Goal: Task Accomplishment & Management: Use online tool/utility

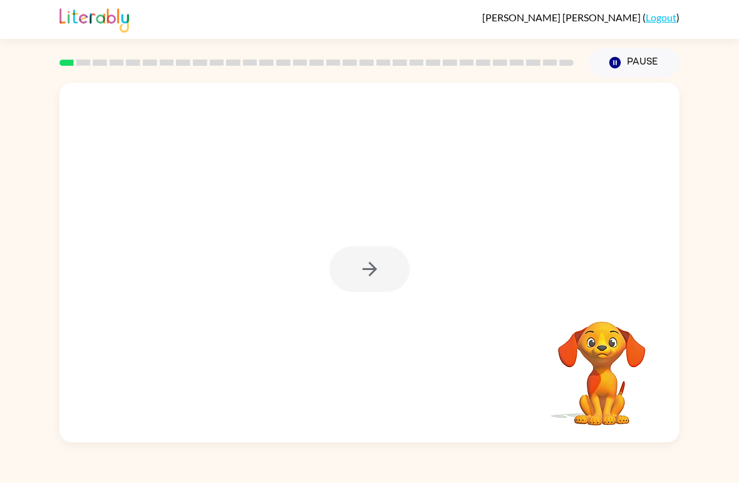
click at [379, 267] on div at bounding box center [370, 269] width 80 height 46
click at [372, 258] on div at bounding box center [370, 269] width 80 height 46
click at [363, 269] on div at bounding box center [370, 269] width 80 height 46
click at [376, 267] on icon "button" at bounding box center [370, 269] width 22 height 22
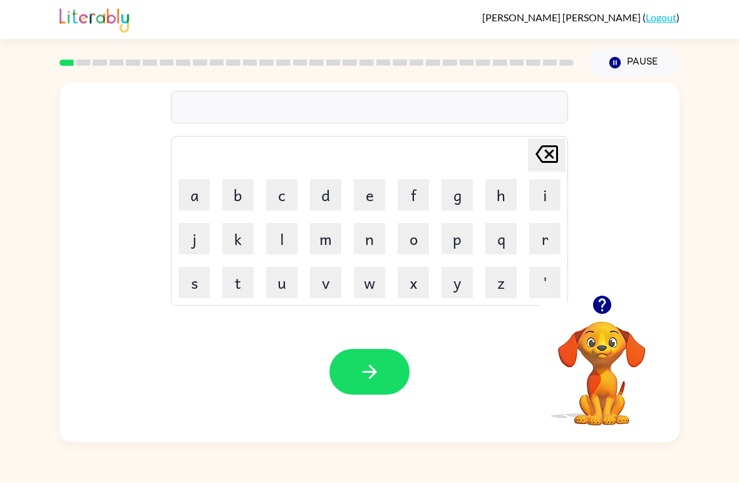
click at [543, 234] on button "r" at bounding box center [545, 238] width 31 height 31
click at [367, 192] on button "e" at bounding box center [369, 194] width 31 height 31
click at [331, 197] on button "d" at bounding box center [325, 194] width 31 height 31
click at [378, 375] on icon "button" at bounding box center [370, 372] width 22 height 22
click at [635, 355] on video "Your browser must support playing .mp4 files to use Literably. Please try using…" at bounding box center [602, 364] width 125 height 125
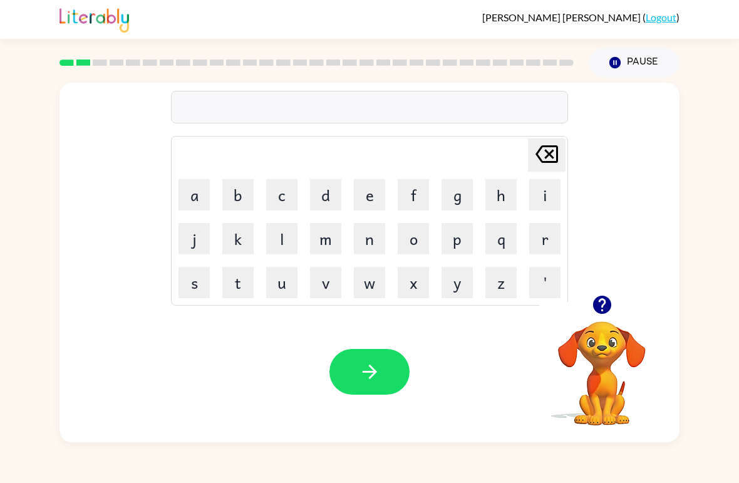
click at [609, 311] on icon "button" at bounding box center [602, 305] width 18 height 18
click at [327, 241] on button "m" at bounding box center [325, 238] width 31 height 31
click at [421, 233] on button "o" at bounding box center [413, 238] width 31 height 31
click at [290, 292] on button "u" at bounding box center [281, 282] width 31 height 31
click at [243, 283] on button "t" at bounding box center [237, 282] width 31 height 31
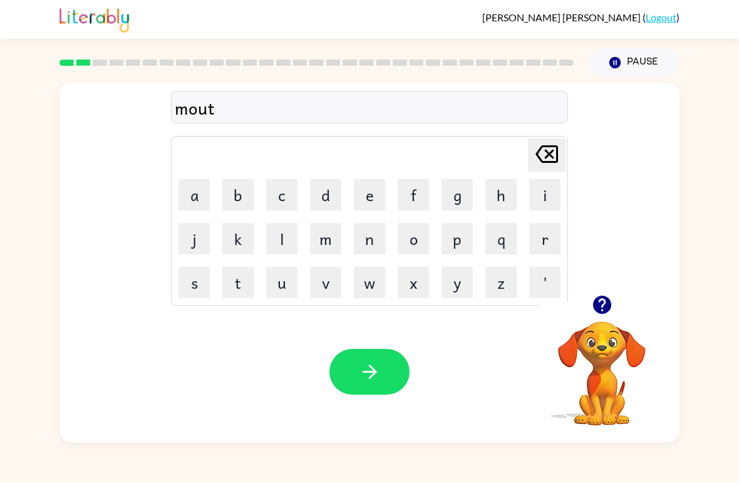
click at [494, 198] on button "h" at bounding box center [501, 194] width 31 height 31
click at [385, 360] on button "button" at bounding box center [370, 372] width 80 height 46
click at [323, 197] on button "d" at bounding box center [325, 194] width 31 height 31
click at [370, 189] on button "e" at bounding box center [369, 194] width 31 height 31
click at [605, 304] on icon "button" at bounding box center [603, 305] width 22 height 22
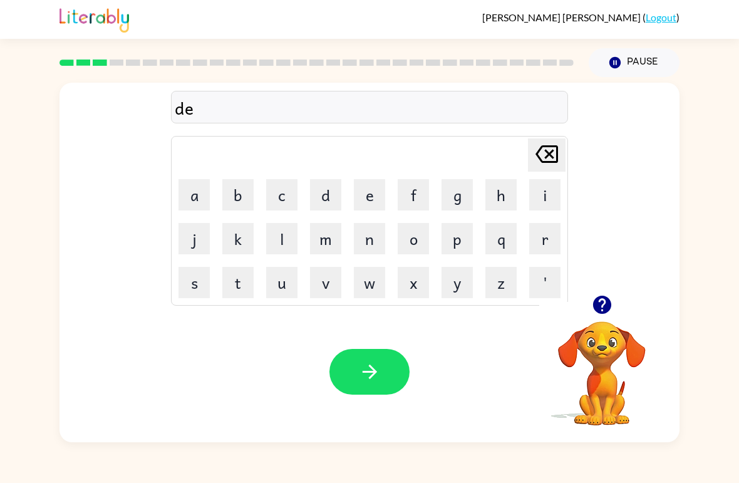
click at [372, 236] on button "n" at bounding box center [369, 238] width 31 height 31
click at [389, 377] on button "button" at bounding box center [370, 372] width 80 height 46
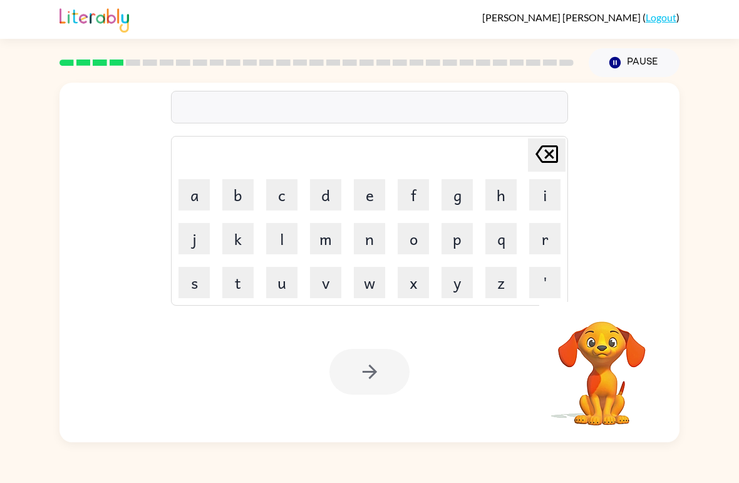
click at [196, 278] on button "s" at bounding box center [194, 282] width 31 height 31
click at [453, 245] on button "p" at bounding box center [457, 238] width 31 height 31
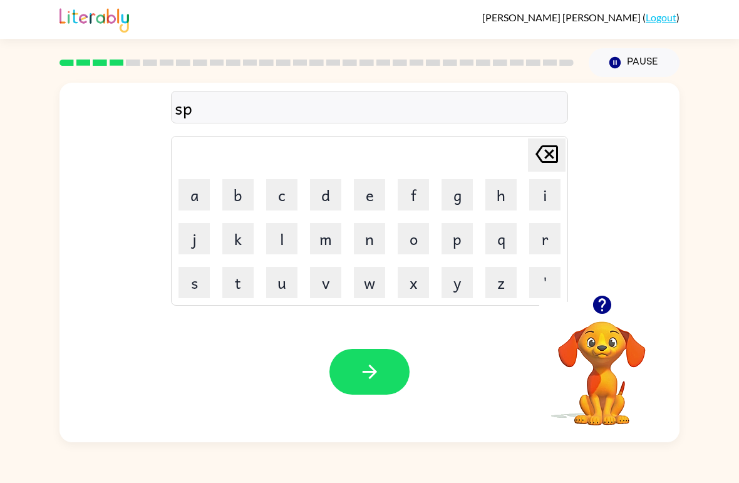
click at [410, 243] on button "o" at bounding box center [413, 238] width 31 height 31
click at [238, 281] on button "t" at bounding box center [237, 282] width 31 height 31
click at [346, 363] on button "button" at bounding box center [370, 372] width 80 height 46
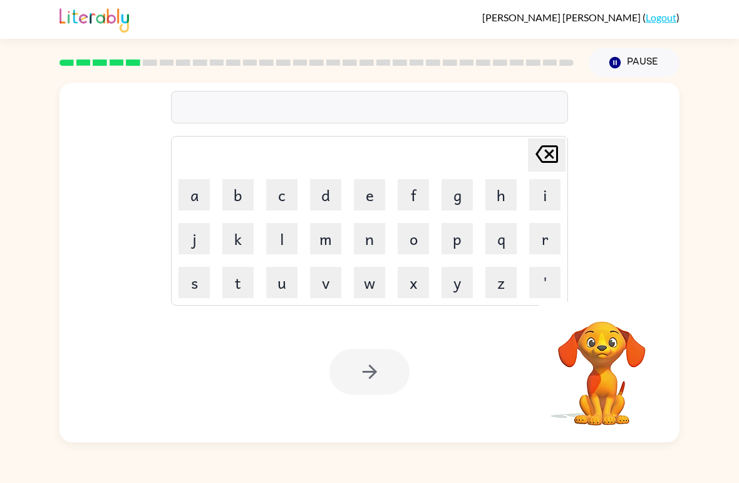
click at [193, 280] on button "s" at bounding box center [194, 282] width 31 height 31
click at [370, 283] on button "w" at bounding box center [369, 282] width 31 height 31
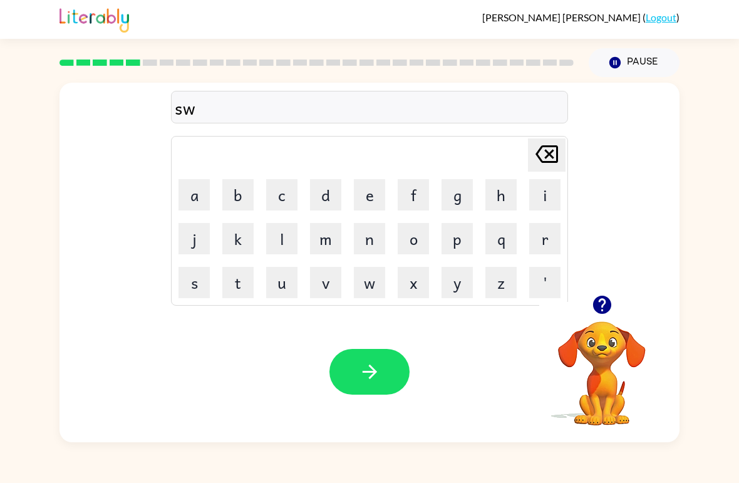
click at [373, 192] on button "e" at bounding box center [369, 194] width 31 height 31
click at [482, 203] on td "h" at bounding box center [501, 195] width 43 height 43
click at [457, 239] on button "p" at bounding box center [457, 238] width 31 height 31
click at [241, 280] on button "t" at bounding box center [237, 282] width 31 height 31
click at [349, 365] on button "button" at bounding box center [370, 372] width 80 height 46
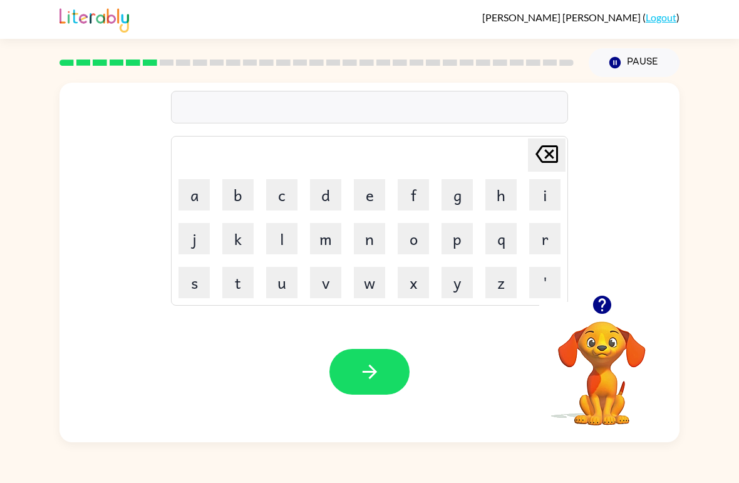
click at [459, 248] on button "p" at bounding box center [457, 238] width 31 height 31
click at [540, 201] on button "i" at bounding box center [545, 194] width 31 height 31
click at [379, 188] on button "e" at bounding box center [369, 194] width 31 height 31
click at [397, 354] on button "button" at bounding box center [370, 372] width 80 height 46
click at [277, 202] on button "c" at bounding box center [281, 194] width 31 height 31
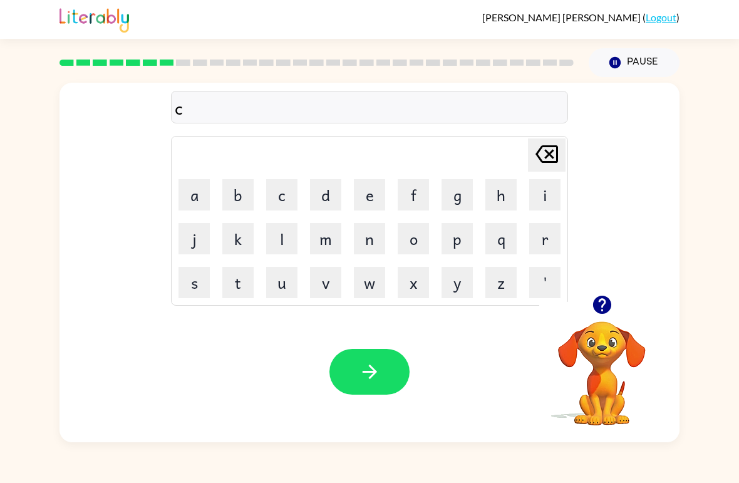
click at [606, 300] on icon "button" at bounding box center [602, 305] width 18 height 18
click at [192, 208] on button "a" at bounding box center [194, 194] width 31 height 31
click at [370, 244] on button "n" at bounding box center [369, 238] width 31 height 31
click at [327, 194] on button "d" at bounding box center [325, 194] width 31 height 31
click at [204, 202] on button "a" at bounding box center [194, 194] width 31 height 31
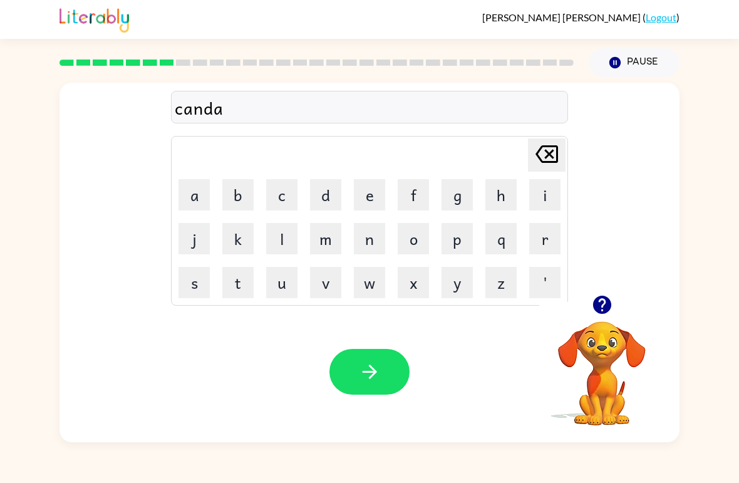
click at [292, 234] on button "l" at bounding box center [281, 238] width 31 height 31
click at [373, 366] on icon "button" at bounding box center [370, 372] width 22 height 22
click at [243, 195] on button "b" at bounding box center [237, 194] width 31 height 31
click at [202, 192] on button "a" at bounding box center [194, 194] width 31 height 31
click at [241, 273] on button "t" at bounding box center [237, 282] width 31 height 31
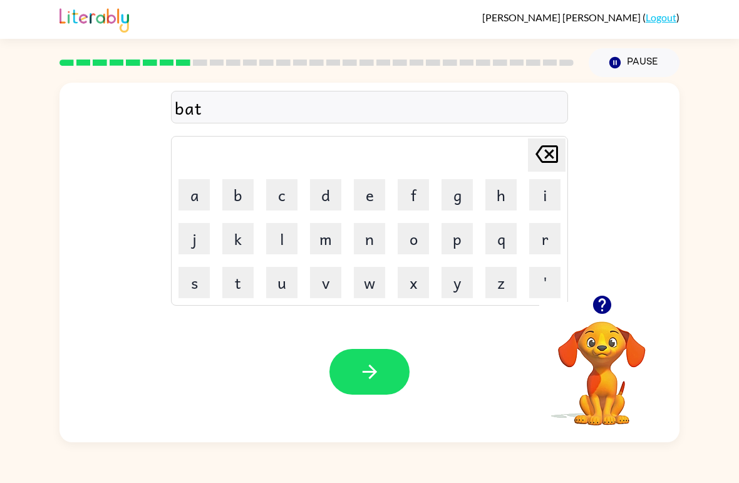
click at [494, 191] on button "h" at bounding box center [501, 194] width 31 height 31
click at [392, 363] on button "button" at bounding box center [370, 372] width 80 height 46
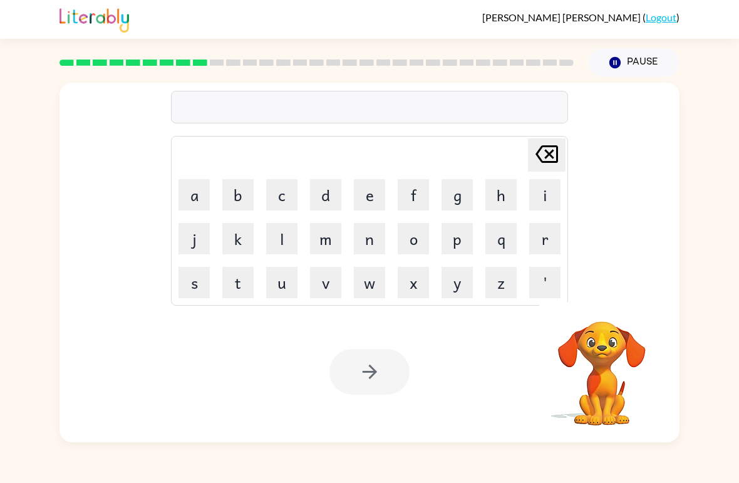
click at [288, 202] on button "c" at bounding box center [281, 194] width 31 height 31
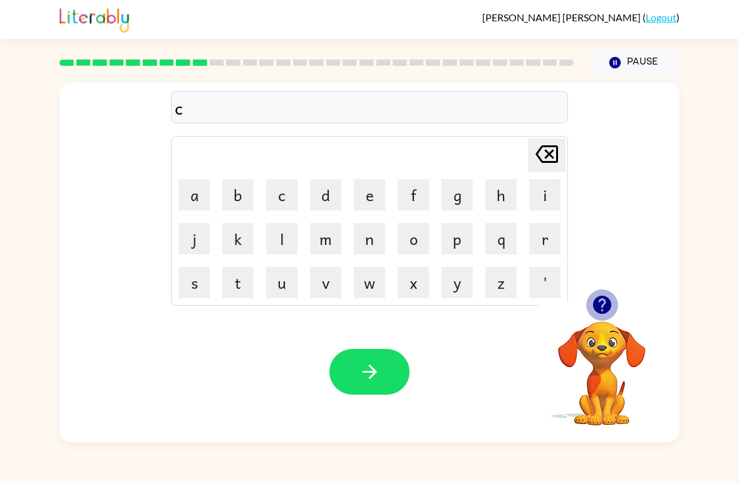
click at [605, 302] on icon "button" at bounding box center [603, 305] width 22 height 22
click at [296, 254] on button "l" at bounding box center [281, 238] width 31 height 31
click at [420, 230] on button "o" at bounding box center [413, 238] width 31 height 31
click at [285, 283] on button "u" at bounding box center [281, 282] width 31 height 31
click at [553, 154] on icon "[PERSON_NAME] last character input" at bounding box center [547, 154] width 30 height 30
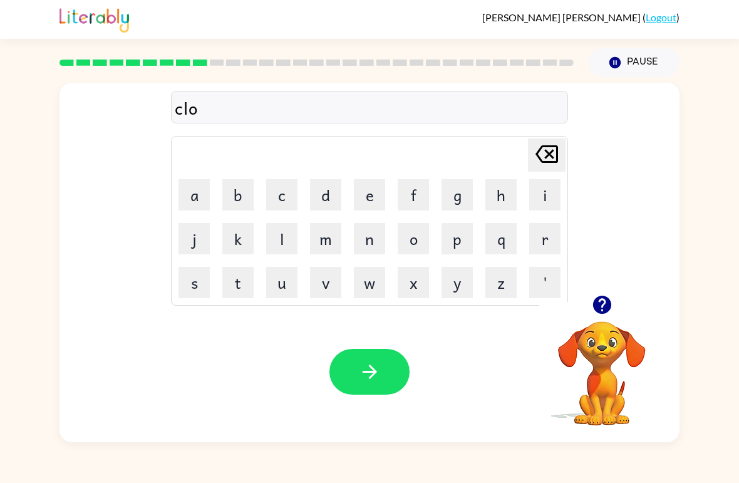
click at [375, 243] on button "n" at bounding box center [369, 238] width 31 height 31
click at [550, 149] on icon "[PERSON_NAME] last character input" at bounding box center [547, 154] width 30 height 30
click at [281, 279] on button "u" at bounding box center [281, 282] width 31 height 31
click at [367, 240] on button "n" at bounding box center [369, 238] width 31 height 31
click at [363, 192] on button "e" at bounding box center [369, 194] width 31 height 31
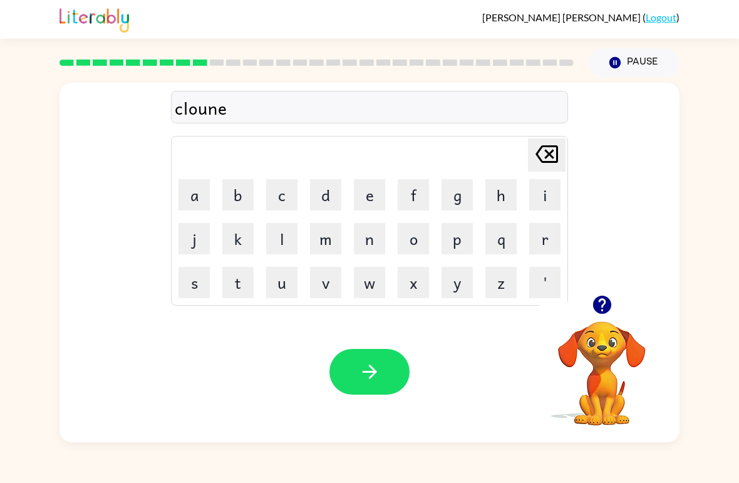
click at [541, 149] on icon at bounding box center [547, 154] width 23 height 18
click at [536, 152] on icon "[PERSON_NAME] last character input" at bounding box center [547, 154] width 30 height 30
click at [538, 151] on icon "[PERSON_NAME] last character input" at bounding box center [547, 154] width 30 height 30
click at [537, 150] on icon "[PERSON_NAME] last character input" at bounding box center [547, 154] width 30 height 30
click at [415, 240] on button "o" at bounding box center [413, 238] width 31 height 31
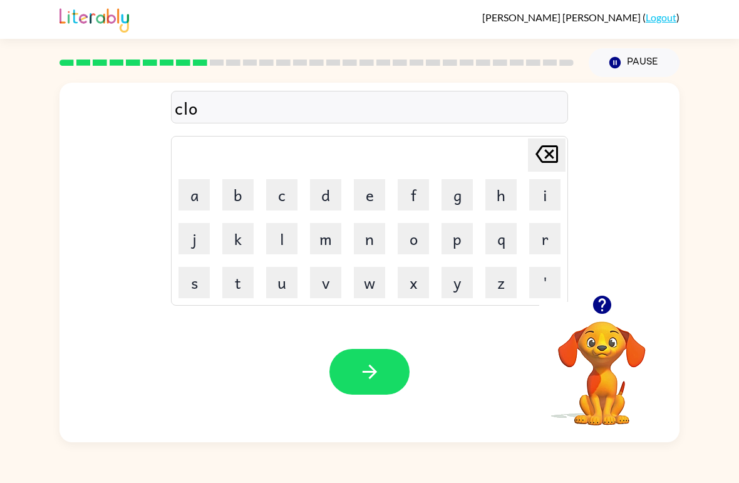
click at [415, 239] on button "o" at bounding box center [413, 238] width 31 height 31
click at [545, 155] on icon "[PERSON_NAME] last character input" at bounding box center [547, 154] width 30 height 30
click at [369, 239] on button "n" at bounding box center [369, 238] width 31 height 31
click at [368, 179] on button "e" at bounding box center [369, 194] width 31 height 31
click at [549, 155] on icon at bounding box center [547, 154] width 23 height 18
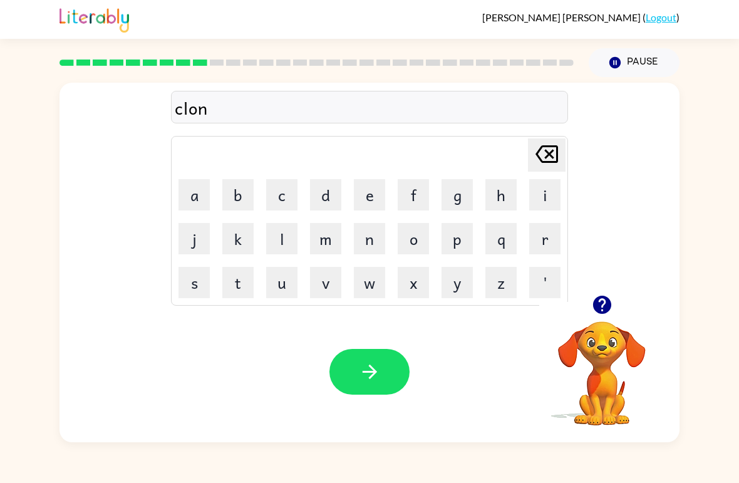
click at [555, 150] on icon "[PERSON_NAME] last character input" at bounding box center [547, 154] width 30 height 30
click at [367, 286] on button "w" at bounding box center [369, 282] width 31 height 31
click at [368, 244] on button "n" at bounding box center [369, 238] width 31 height 31
click at [390, 374] on button "button" at bounding box center [370, 372] width 80 height 46
click at [187, 283] on button "s" at bounding box center [194, 282] width 31 height 31
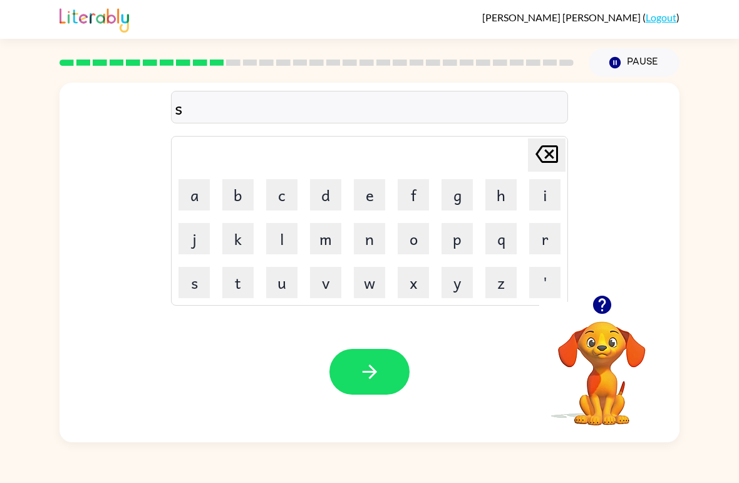
click at [502, 199] on button "h" at bounding box center [501, 194] width 31 height 31
click at [414, 242] on button "o" at bounding box center [413, 238] width 31 height 31
click at [286, 190] on button "c" at bounding box center [281, 194] width 31 height 31
click at [226, 242] on button "k" at bounding box center [237, 238] width 31 height 31
click at [346, 358] on button "button" at bounding box center [370, 372] width 80 height 46
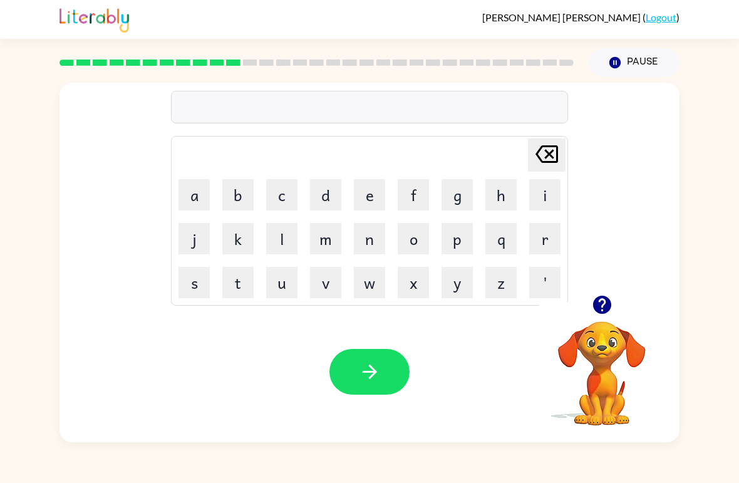
click at [319, 189] on button "d" at bounding box center [325, 194] width 31 height 31
click at [607, 312] on icon "button" at bounding box center [602, 305] width 18 height 18
click at [540, 150] on icon at bounding box center [547, 154] width 23 height 18
click at [469, 189] on button "g" at bounding box center [457, 194] width 31 height 31
click at [595, 298] on icon "button" at bounding box center [603, 305] width 22 height 22
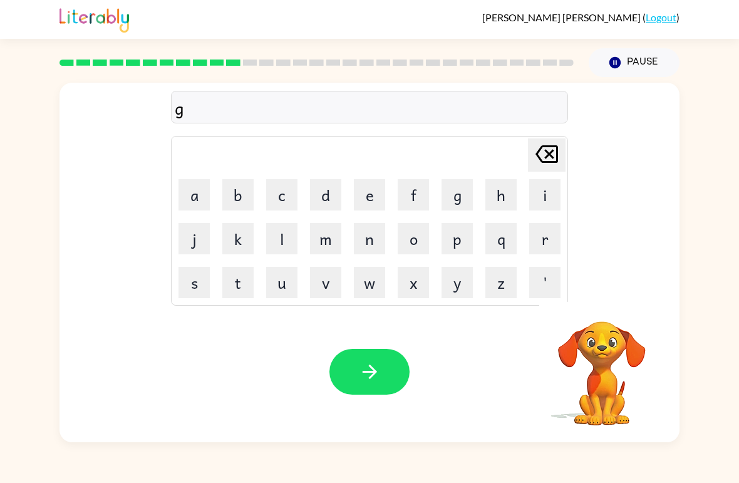
click at [594, 298] on div "g Delete Delete last character input a b c d e f g h i j k l m n o p q r s t u …" at bounding box center [370, 263] width 620 height 360
click at [184, 199] on button "a" at bounding box center [194, 194] width 31 height 31
click at [194, 279] on button "s" at bounding box center [194, 282] width 31 height 31
click at [368, 187] on button "e" at bounding box center [369, 194] width 31 height 31
click at [380, 374] on icon "button" at bounding box center [370, 372] width 22 height 22
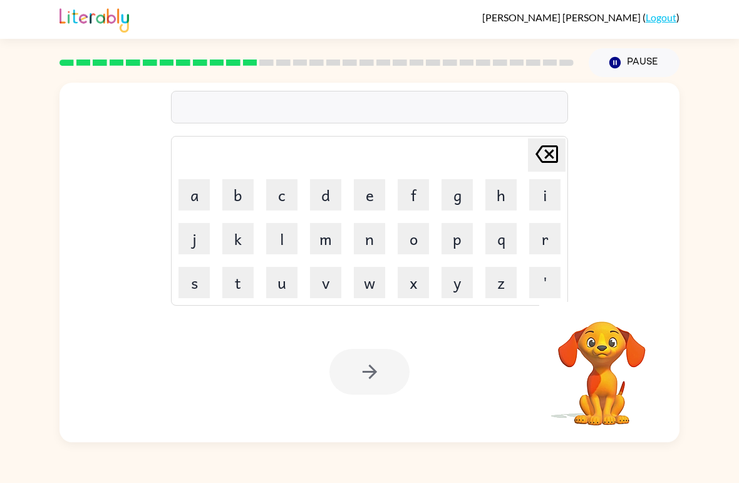
click at [373, 204] on button "e" at bounding box center [369, 194] width 31 height 31
click at [605, 303] on icon "button" at bounding box center [603, 305] width 22 height 22
click at [407, 295] on button "x" at bounding box center [413, 282] width 31 height 31
click at [521, 224] on td "q" at bounding box center [501, 238] width 43 height 43
click at [498, 235] on button "q" at bounding box center [501, 238] width 31 height 31
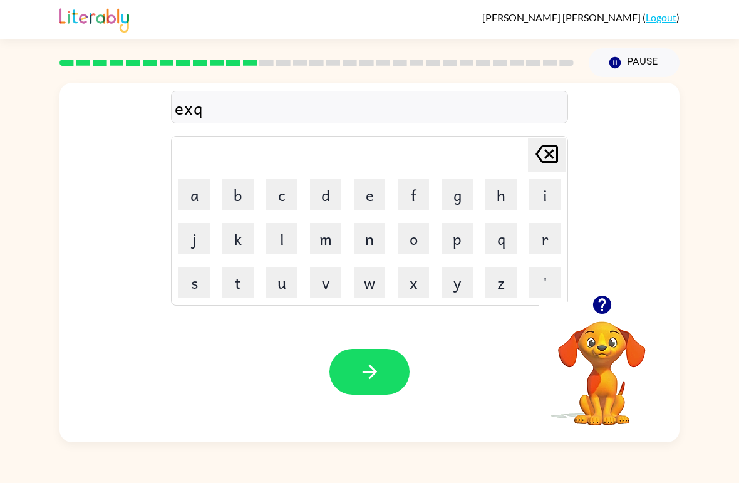
click at [291, 232] on button "l" at bounding box center [281, 238] width 31 height 31
click at [409, 244] on button "o" at bounding box center [413, 238] width 31 height 31
click at [323, 193] on button "d" at bounding box center [325, 194] width 31 height 31
click at [377, 197] on button "e" at bounding box center [369, 194] width 31 height 31
click at [384, 376] on button "button" at bounding box center [370, 372] width 80 height 46
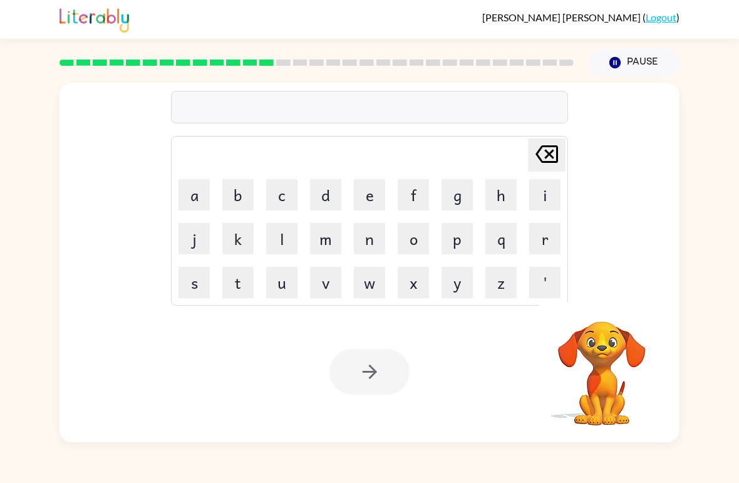
click at [186, 284] on button "s" at bounding box center [194, 282] width 31 height 31
click at [382, 276] on button "w" at bounding box center [369, 282] width 31 height 31
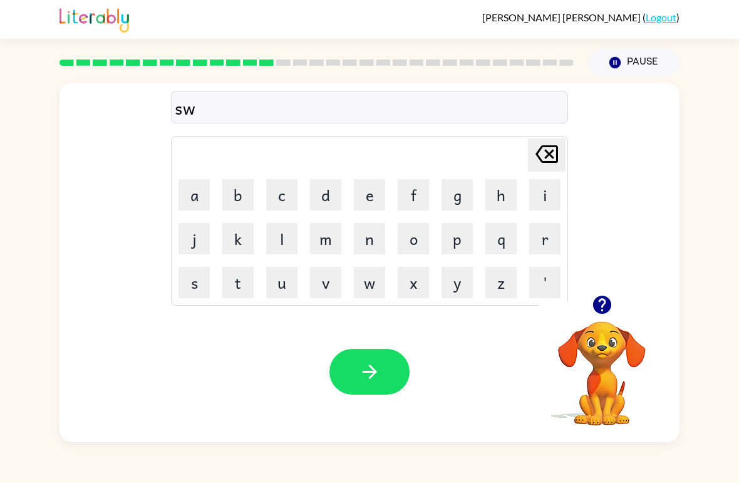
click at [364, 192] on button "e" at bounding box center [369, 194] width 31 height 31
click at [242, 291] on button "t" at bounding box center [237, 282] width 31 height 31
click at [370, 245] on button "n" at bounding box center [369, 238] width 31 height 31
click at [236, 182] on button "b" at bounding box center [237, 194] width 31 height 31
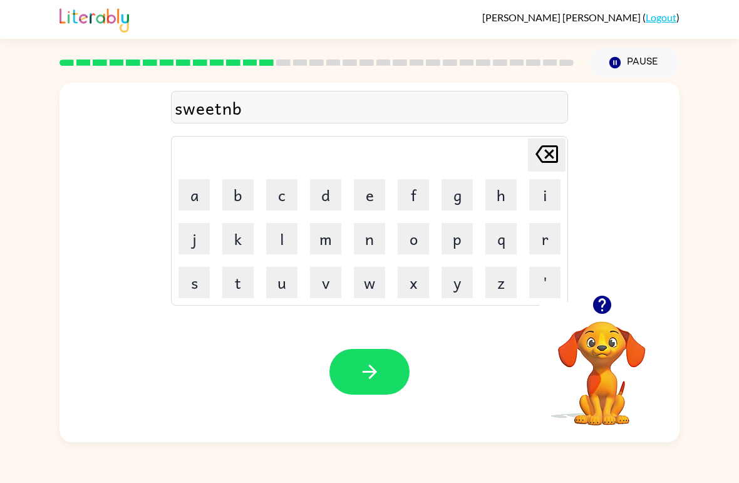
click at [543, 160] on icon "[PERSON_NAME] last character input" at bounding box center [547, 154] width 30 height 30
click at [365, 205] on button "e" at bounding box center [369, 194] width 31 height 31
click at [199, 275] on button "s" at bounding box center [194, 282] width 31 height 31
click at [368, 368] on icon "button" at bounding box center [370, 372] width 22 height 22
click at [502, 197] on button "h" at bounding box center [501, 194] width 31 height 31
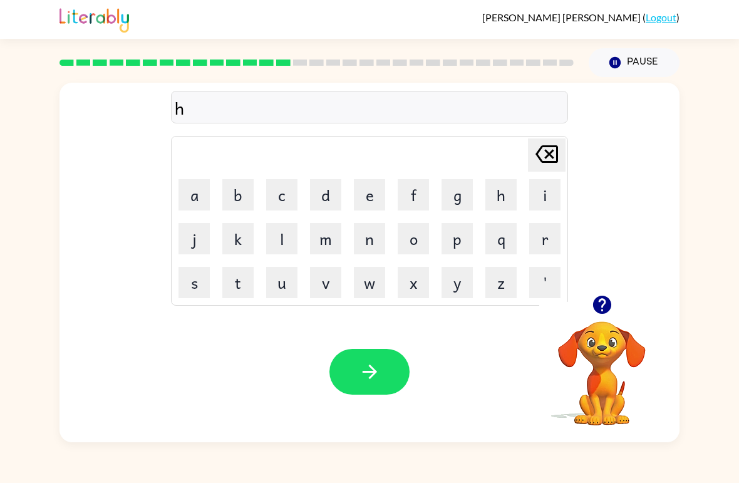
click at [545, 191] on button "i" at bounding box center [545, 194] width 31 height 31
click at [467, 235] on button "p" at bounding box center [457, 238] width 31 height 31
click at [415, 241] on button "o" at bounding box center [413, 238] width 31 height 31
click at [369, 370] on icon "button" at bounding box center [370, 372] width 22 height 22
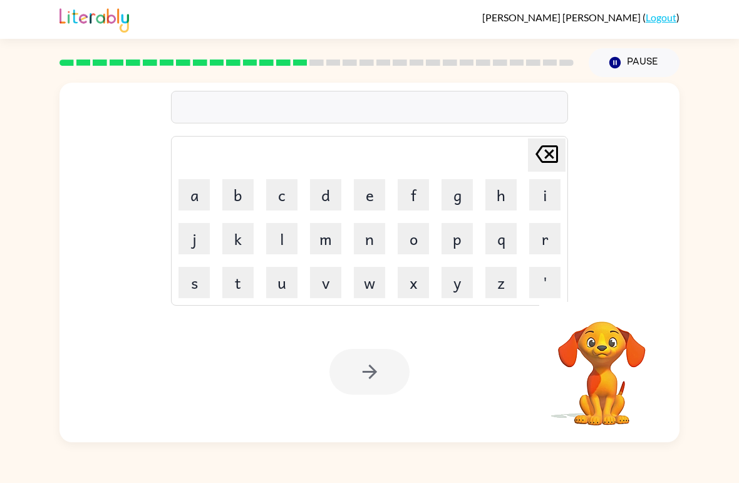
click at [422, 190] on button "f" at bounding box center [413, 194] width 31 height 31
click at [464, 224] on button "p" at bounding box center [457, 238] width 31 height 31
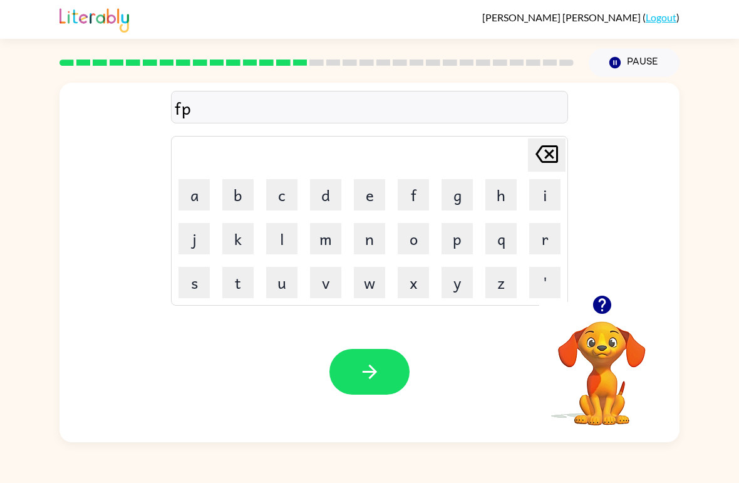
click at [541, 164] on icon "[PERSON_NAME] last character input" at bounding box center [547, 154] width 30 height 30
click at [408, 236] on button "o" at bounding box center [413, 238] width 31 height 31
click at [541, 232] on button "r" at bounding box center [545, 238] width 31 height 31
click at [247, 248] on button "k" at bounding box center [237, 238] width 31 height 31
click at [344, 352] on button "button" at bounding box center [370, 372] width 80 height 46
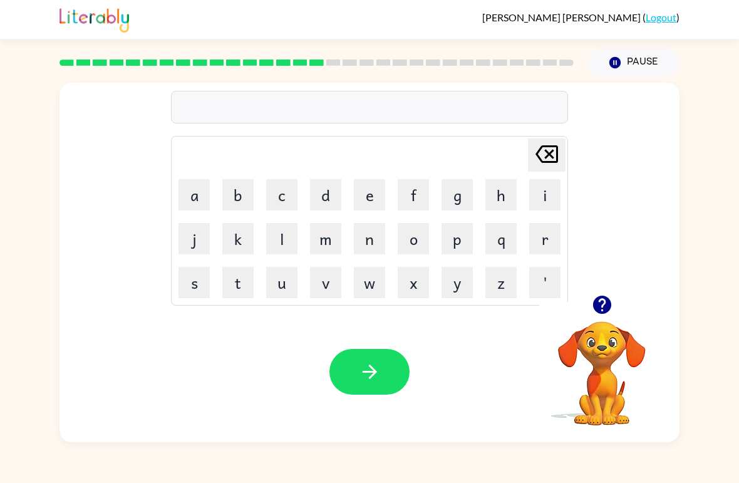
click at [244, 197] on button "b" at bounding box center [237, 194] width 31 height 31
click at [556, 167] on icon "[PERSON_NAME] last character input" at bounding box center [547, 154] width 30 height 30
click at [367, 289] on button "w" at bounding box center [369, 282] width 31 height 31
click at [365, 184] on button "e" at bounding box center [369, 194] width 31 height 31
click at [241, 195] on button "b" at bounding box center [237, 194] width 31 height 31
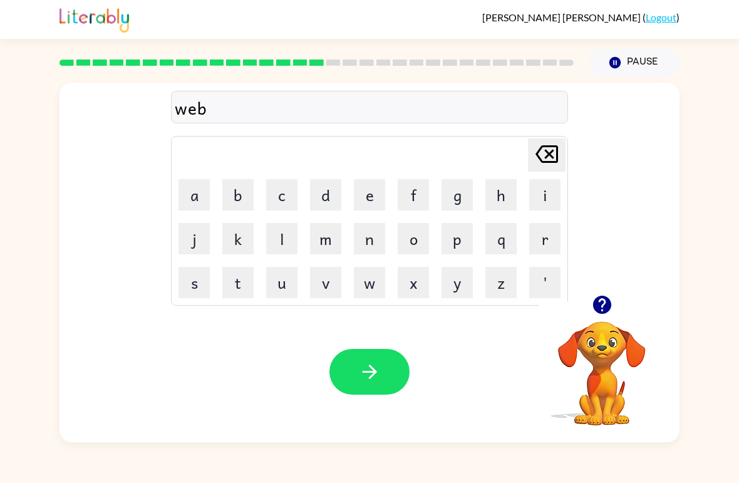
click at [351, 394] on button "button" at bounding box center [370, 372] width 80 height 46
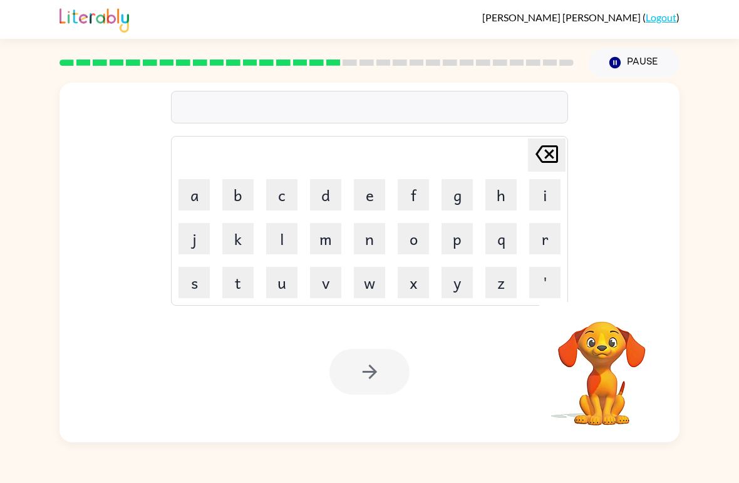
click at [197, 291] on button "s" at bounding box center [194, 282] width 31 height 31
click at [280, 231] on button "l" at bounding box center [281, 238] width 31 height 31
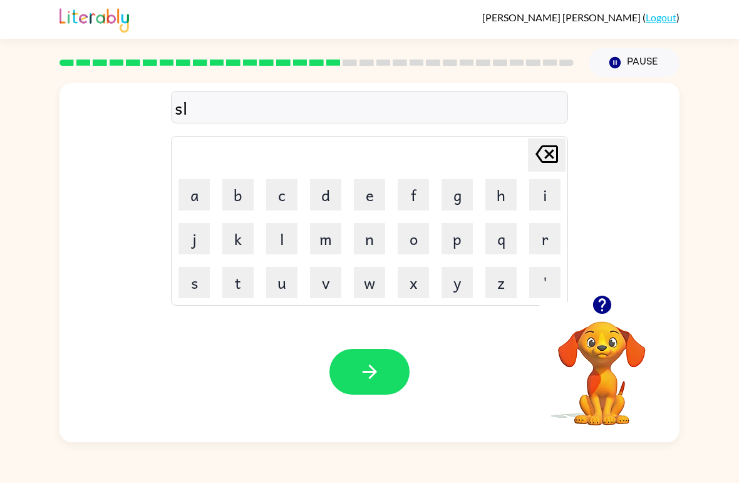
click at [365, 186] on button "e" at bounding box center [369, 194] width 31 height 31
click at [513, 244] on button "q" at bounding box center [501, 238] width 31 height 31
click at [539, 145] on icon "[PERSON_NAME] last character input" at bounding box center [547, 154] width 30 height 30
click at [467, 239] on button "p" at bounding box center [457, 238] width 31 height 31
click at [244, 292] on button "t" at bounding box center [237, 282] width 31 height 31
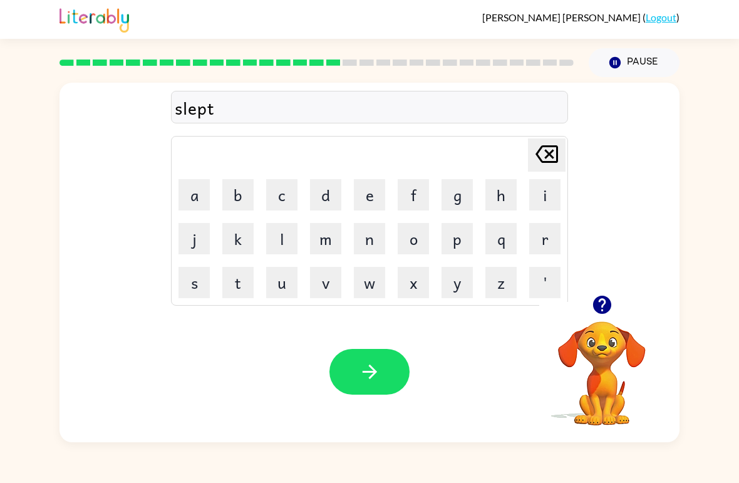
click at [369, 372] on icon "button" at bounding box center [369, 372] width 14 height 14
click at [502, 187] on button "h" at bounding box center [501, 194] width 31 height 31
click at [200, 188] on button "a" at bounding box center [194, 194] width 31 height 31
click at [544, 239] on button "r" at bounding box center [545, 238] width 31 height 31
click at [324, 185] on button "d" at bounding box center [325, 194] width 31 height 31
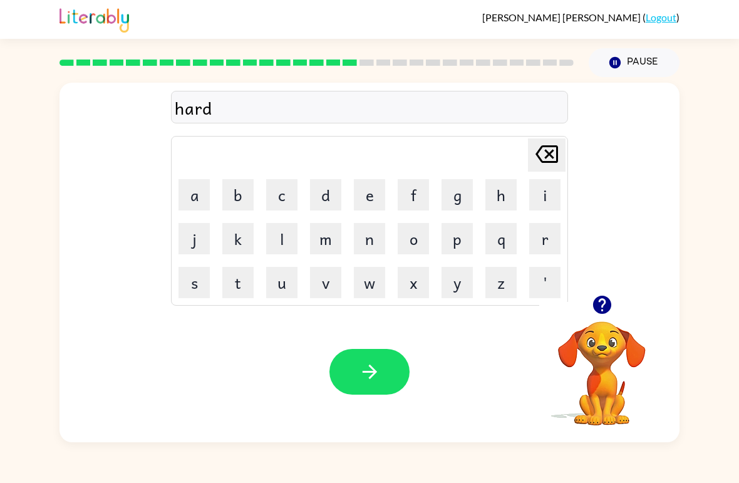
click at [357, 366] on button "button" at bounding box center [370, 372] width 80 height 46
click at [533, 244] on button "r" at bounding box center [545, 238] width 31 height 31
click at [384, 246] on button "n" at bounding box center [369, 238] width 31 height 31
click at [546, 159] on icon at bounding box center [547, 154] width 23 height 18
click at [417, 238] on button "o" at bounding box center [413, 238] width 31 height 31
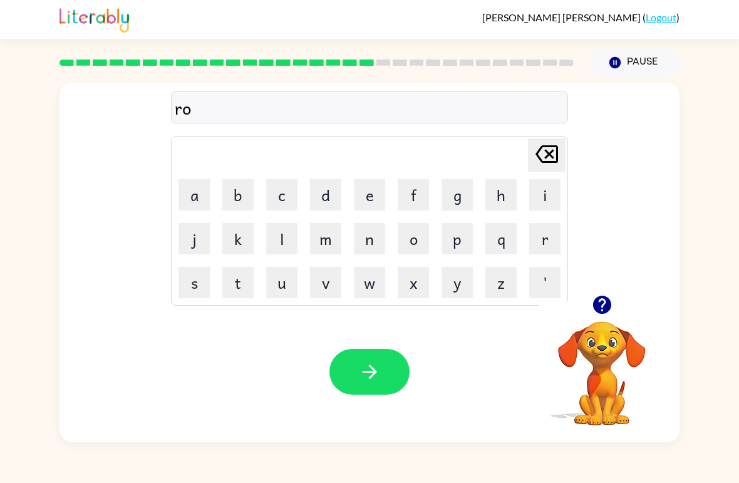
click at [320, 199] on button "d" at bounding box center [325, 194] width 31 height 31
click at [361, 361] on button "button" at bounding box center [370, 372] width 80 height 46
click at [552, 237] on button "r" at bounding box center [545, 238] width 31 height 31
click at [372, 192] on button "e" at bounding box center [369, 194] width 31 height 31
click at [188, 290] on button "s" at bounding box center [194, 282] width 31 height 31
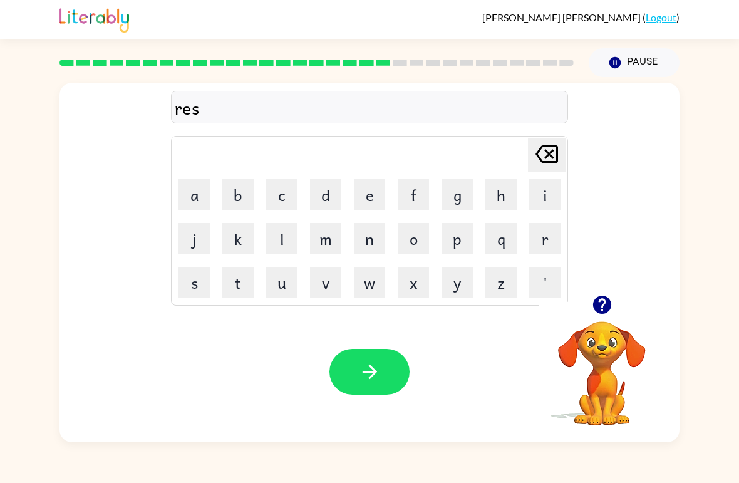
click at [230, 291] on button "t" at bounding box center [237, 282] width 31 height 31
click at [354, 192] on button "e" at bounding box center [369, 194] width 31 height 31
click at [326, 187] on button "d" at bounding box center [325, 194] width 31 height 31
click at [389, 353] on button "button" at bounding box center [370, 372] width 80 height 46
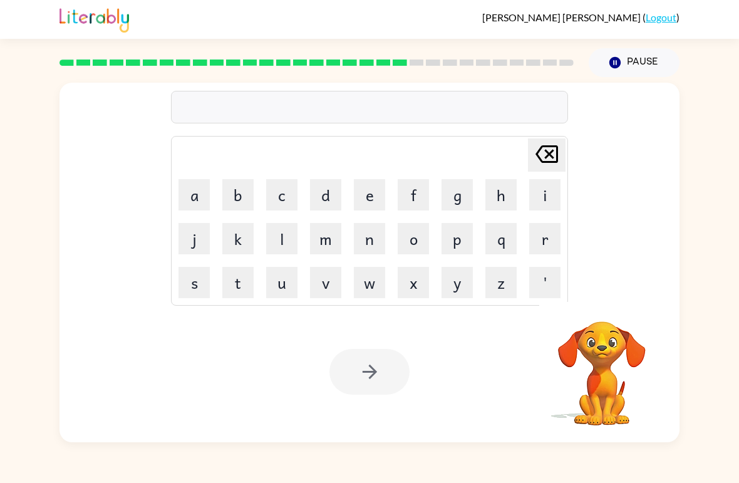
click at [373, 281] on button "w" at bounding box center [369, 282] width 31 height 31
click at [197, 185] on button "a" at bounding box center [194, 194] width 31 height 31
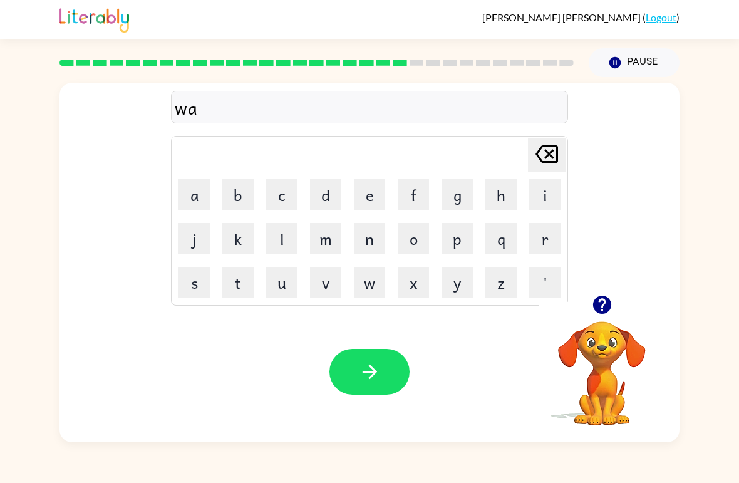
click at [241, 236] on button "k" at bounding box center [237, 238] width 31 height 31
click at [372, 192] on button "e" at bounding box center [369, 194] width 31 height 31
click at [368, 363] on icon "button" at bounding box center [370, 372] width 22 height 22
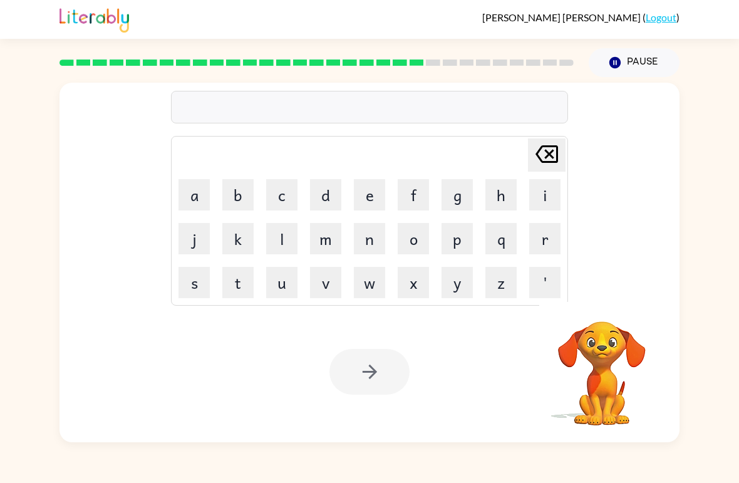
click at [202, 278] on button "s" at bounding box center [194, 282] width 31 height 31
click at [368, 246] on button "n" at bounding box center [369, 238] width 31 height 31
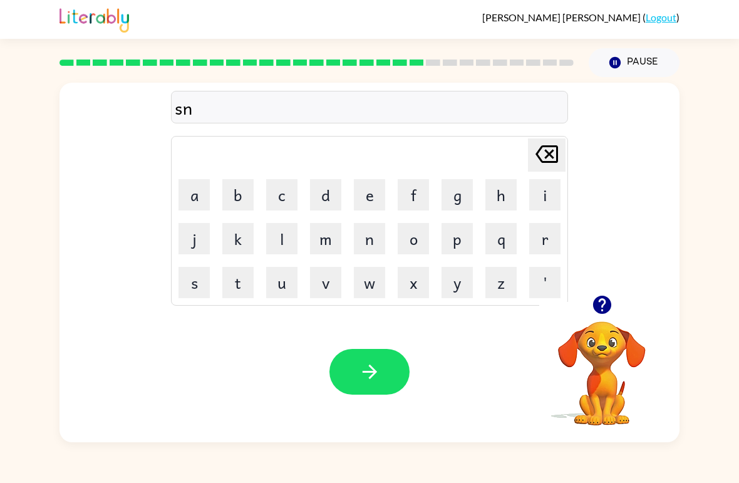
click at [429, 245] on button "o" at bounding box center [413, 238] width 31 height 31
click at [364, 283] on button "w" at bounding box center [369, 282] width 31 height 31
click at [330, 236] on button "m" at bounding box center [325, 238] width 31 height 31
click at [195, 197] on button "a" at bounding box center [194, 194] width 31 height 31
click at [359, 238] on button "n" at bounding box center [369, 238] width 31 height 31
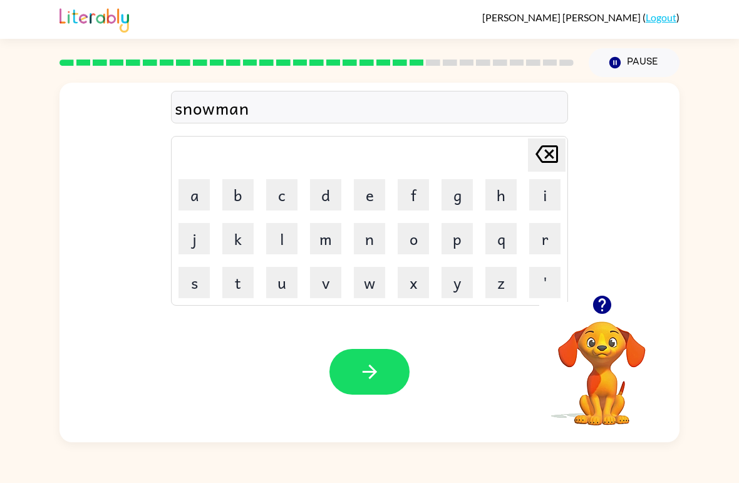
click at [370, 356] on button "button" at bounding box center [370, 372] width 80 height 46
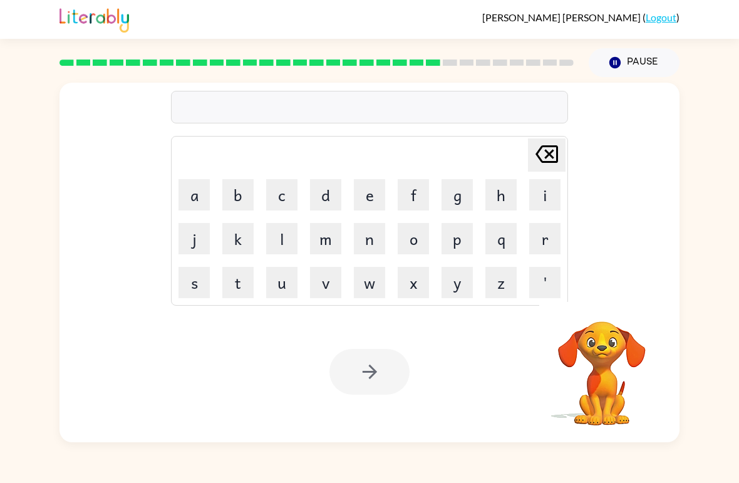
click at [367, 280] on button "w" at bounding box center [369, 282] width 31 height 31
click at [542, 192] on button "i" at bounding box center [545, 194] width 31 height 31
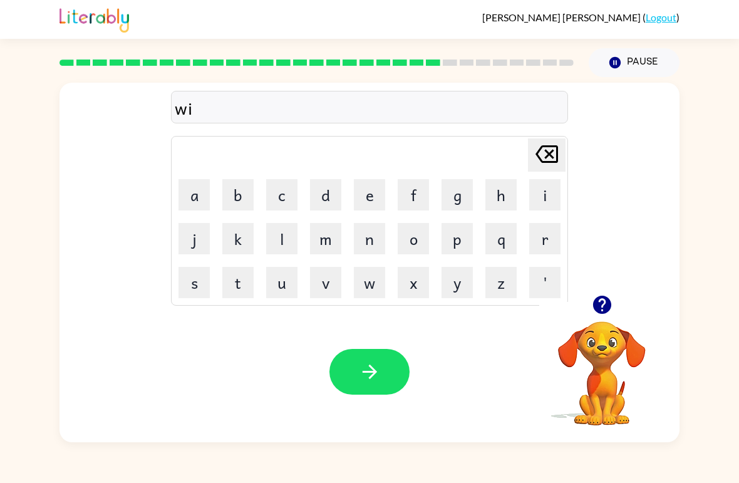
click at [371, 241] on button "n" at bounding box center [369, 238] width 31 height 31
click at [251, 273] on button "t" at bounding box center [237, 282] width 31 height 31
click at [365, 196] on button "e" at bounding box center [369, 194] width 31 height 31
click at [536, 239] on button "r" at bounding box center [545, 238] width 31 height 31
click at [391, 353] on button "button" at bounding box center [370, 372] width 80 height 46
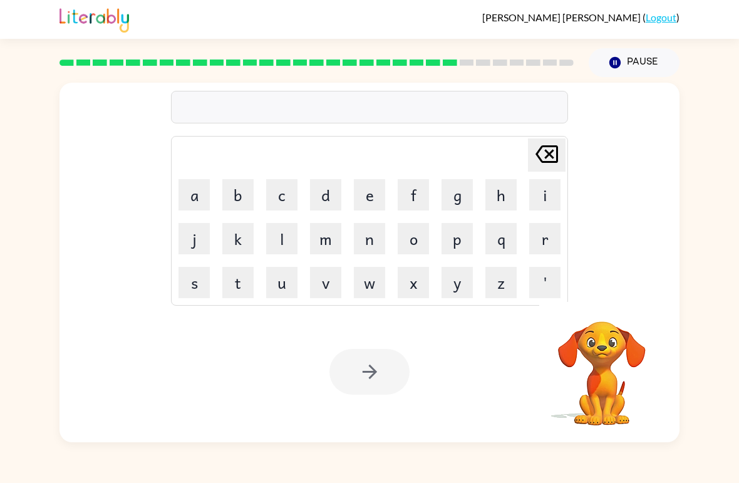
click at [204, 276] on button "s" at bounding box center [194, 282] width 31 height 31
click at [504, 198] on button "h" at bounding box center [501, 194] width 31 height 31
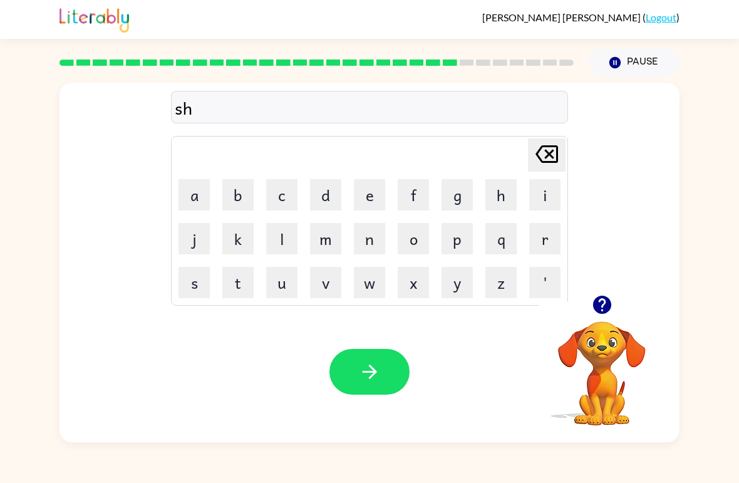
click at [360, 193] on button "e" at bounding box center [369, 194] width 31 height 31
click at [194, 278] on button "s" at bounding box center [194, 282] width 31 height 31
click at [232, 283] on button "t" at bounding box center [237, 282] width 31 height 31
click at [367, 373] on icon "button" at bounding box center [369, 372] width 14 height 14
click at [191, 274] on button "s" at bounding box center [194, 282] width 31 height 31
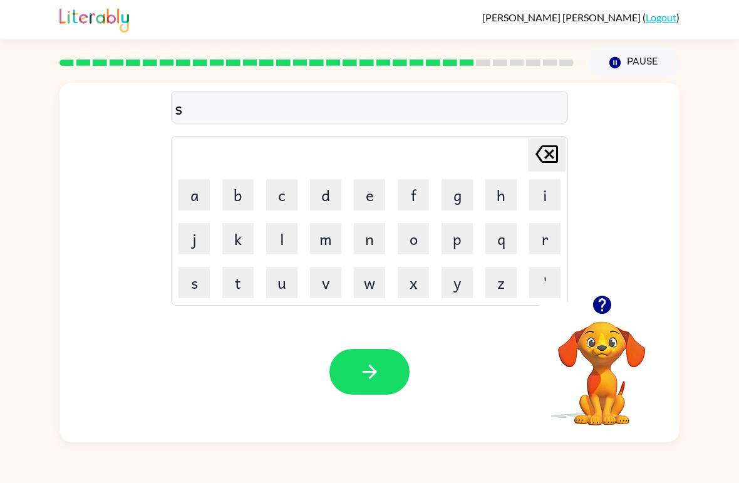
click at [285, 288] on button "u" at bounding box center [281, 282] width 31 height 31
click at [337, 196] on button "d" at bounding box center [325, 194] width 31 height 31
click at [360, 185] on button "e" at bounding box center [369, 194] width 31 height 31
click at [290, 296] on button "u" at bounding box center [281, 282] width 31 height 31
click at [563, 159] on button "[PERSON_NAME] last character input" at bounding box center [547, 154] width 38 height 33
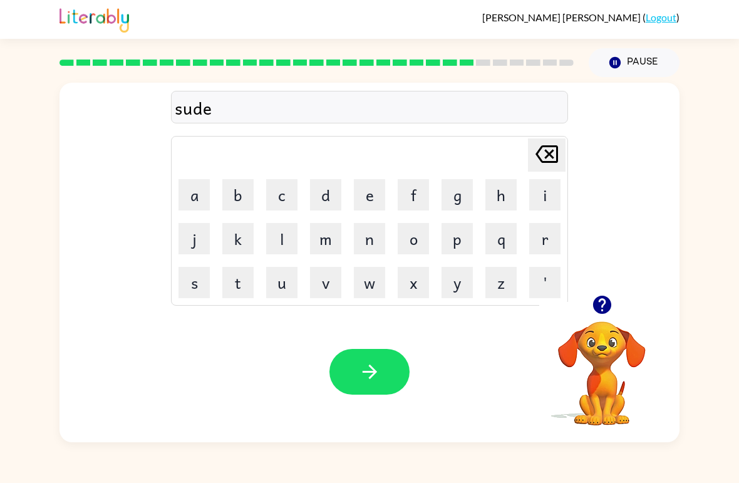
click at [360, 247] on button "n" at bounding box center [369, 238] width 31 height 31
click at [359, 353] on button "button" at bounding box center [370, 372] width 80 height 46
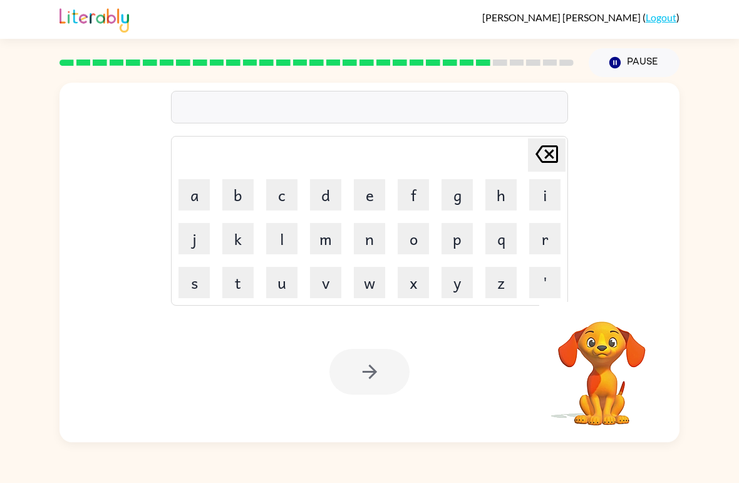
click at [281, 201] on button "c" at bounding box center [281, 194] width 31 height 31
click at [427, 224] on button "o" at bounding box center [413, 238] width 31 height 31
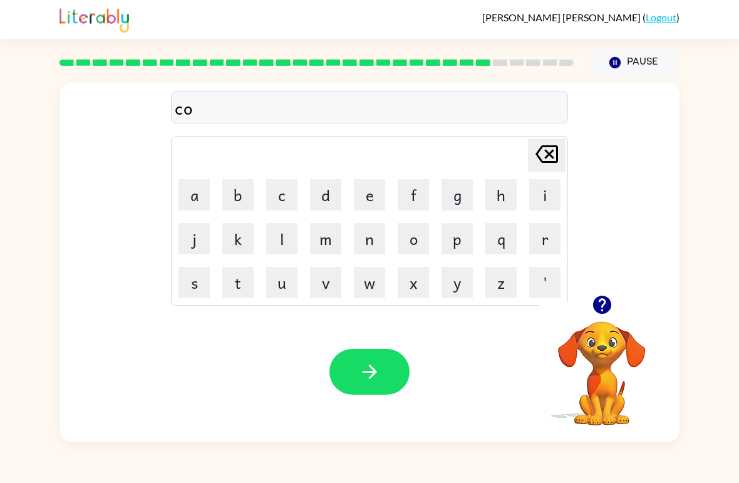
click at [375, 240] on button "n" at bounding box center [369, 238] width 31 height 31
click at [366, 210] on button "e" at bounding box center [369, 194] width 31 height 31
click at [378, 359] on button "button" at bounding box center [370, 372] width 80 height 46
click at [273, 199] on button "c" at bounding box center [281, 194] width 31 height 31
click at [510, 195] on button "h" at bounding box center [501, 194] width 31 height 31
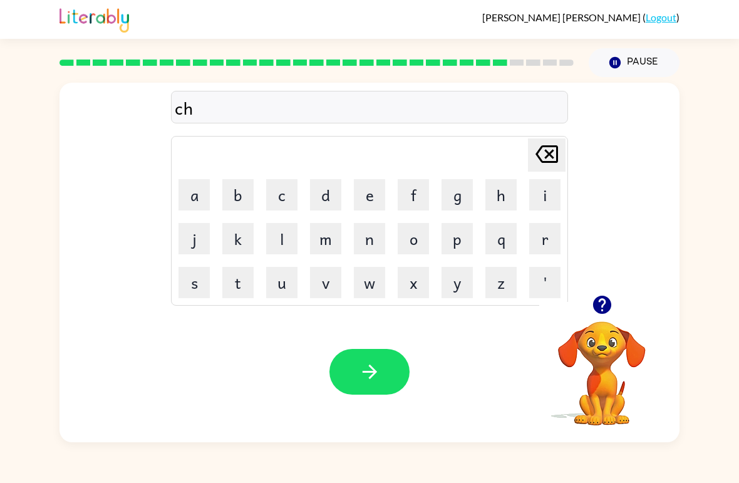
click at [196, 195] on button "a" at bounding box center [194, 194] width 31 height 31
click at [373, 243] on button "n" at bounding box center [369, 238] width 31 height 31
click at [359, 196] on button "e" at bounding box center [369, 194] width 31 height 31
click at [375, 362] on icon "button" at bounding box center [370, 372] width 22 height 22
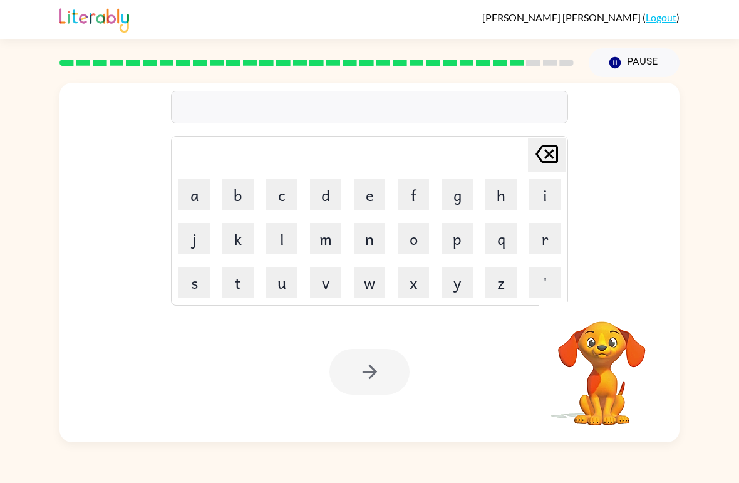
click at [183, 296] on button "s" at bounding box center [194, 282] width 31 height 31
click at [501, 191] on button "h" at bounding box center [501, 194] width 31 height 31
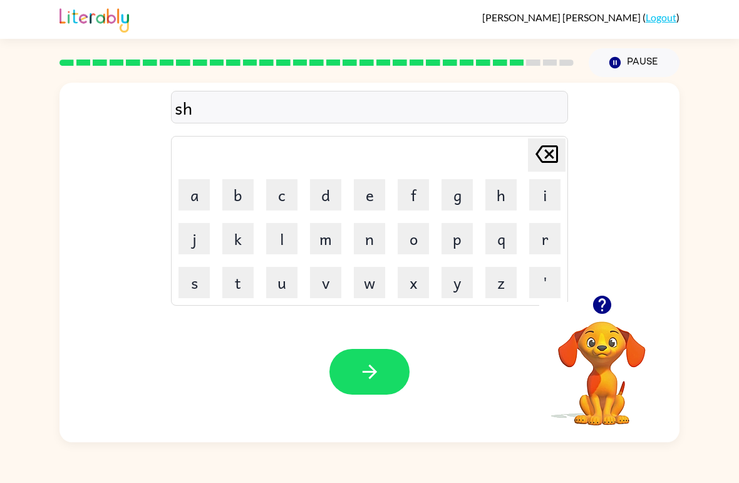
click at [285, 278] on button "u" at bounding box center [281, 282] width 31 height 31
click at [235, 276] on button "t" at bounding box center [237, 282] width 31 height 31
click at [365, 386] on button "button" at bounding box center [370, 372] width 80 height 46
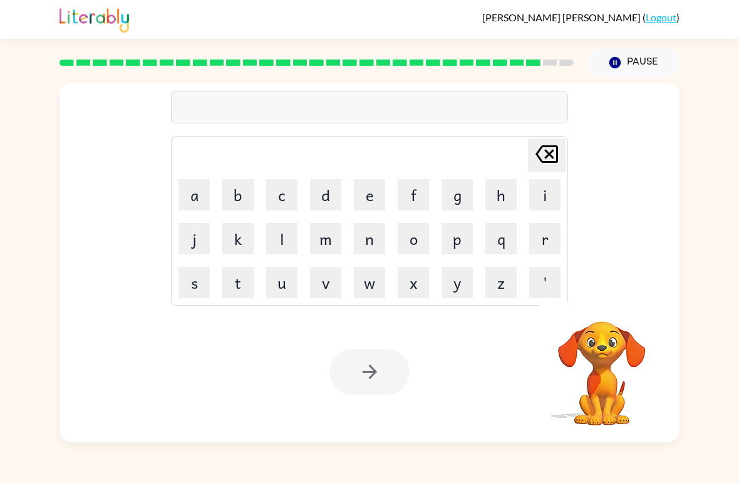
click at [232, 276] on button "t" at bounding box center [237, 282] width 31 height 31
click at [489, 200] on button "h" at bounding box center [501, 194] width 31 height 31
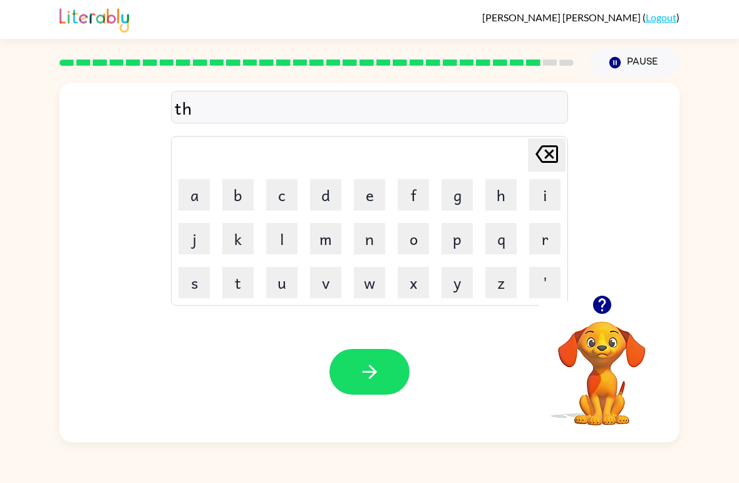
click at [371, 188] on button "e" at bounding box center [369, 194] width 31 height 31
click at [536, 235] on button "r" at bounding box center [545, 238] width 31 height 31
click at [195, 276] on button "s" at bounding box center [194, 282] width 31 height 31
click at [245, 279] on button "t" at bounding box center [237, 282] width 31 height 31
click at [367, 373] on icon "button" at bounding box center [369, 372] width 14 height 14
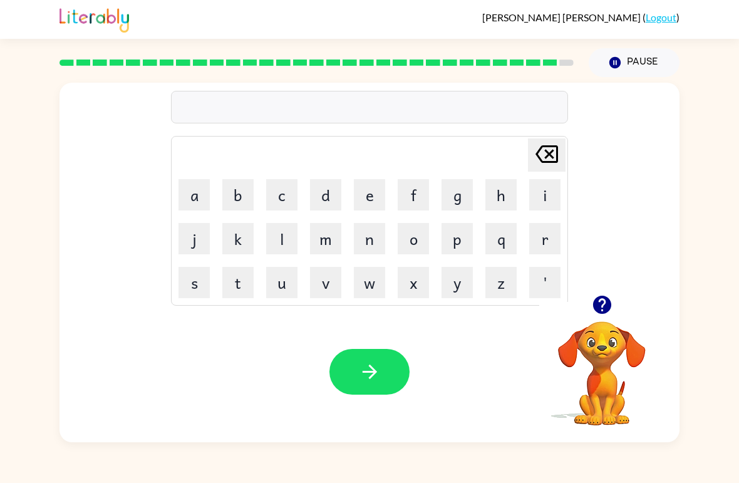
click at [596, 304] on icon "button" at bounding box center [602, 305] width 18 height 18
click at [596, 303] on video "Your browser must support playing .mp4 files to use Literably. Please try using…" at bounding box center [602, 364] width 125 height 125
click at [548, 225] on button "r" at bounding box center [545, 238] width 31 height 31
click at [550, 189] on button "i" at bounding box center [545, 194] width 31 height 31
click at [459, 189] on button "g" at bounding box center [457, 194] width 31 height 31
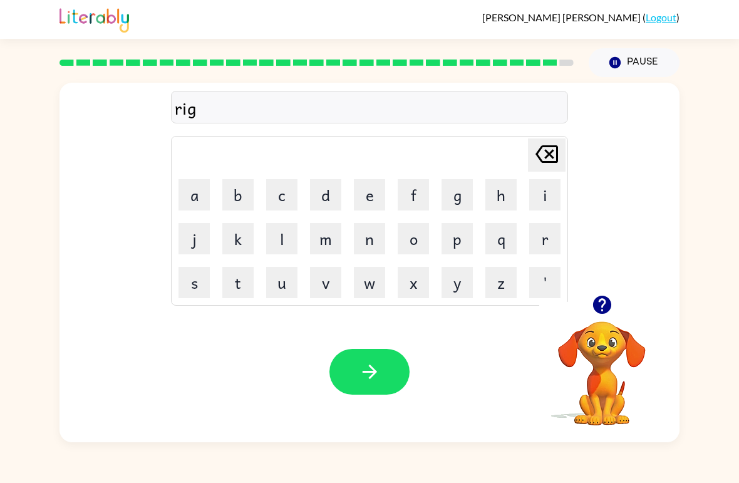
click at [496, 193] on button "h" at bounding box center [501, 194] width 31 height 31
click at [238, 291] on button "t" at bounding box center [237, 282] width 31 height 31
click at [360, 383] on icon "button" at bounding box center [370, 372] width 22 height 22
